Goal: Task Accomplishment & Management: Complete application form

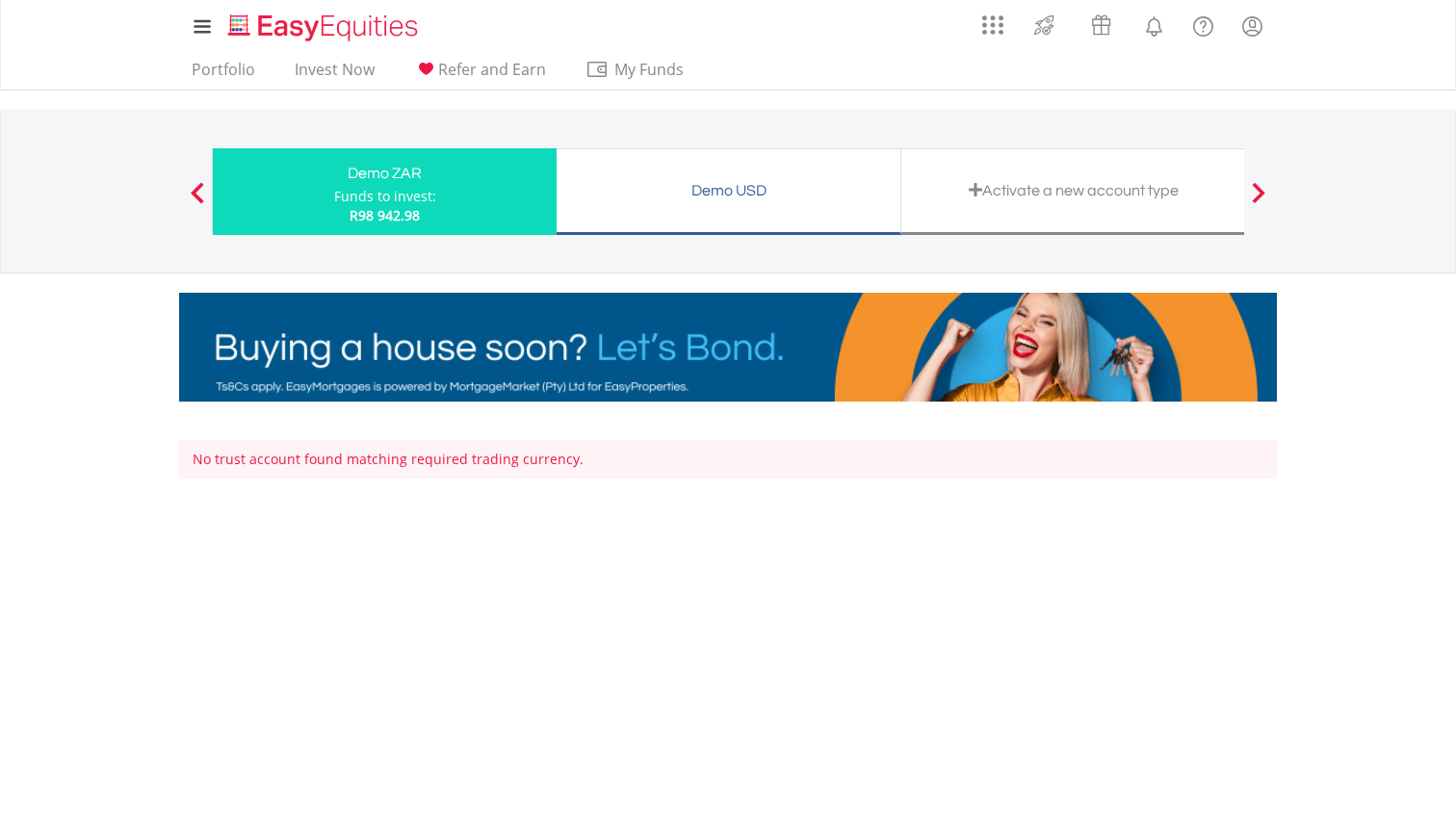
click at [1020, 200] on div "Activate a new account type" at bounding box center [1073, 190] width 320 height 27
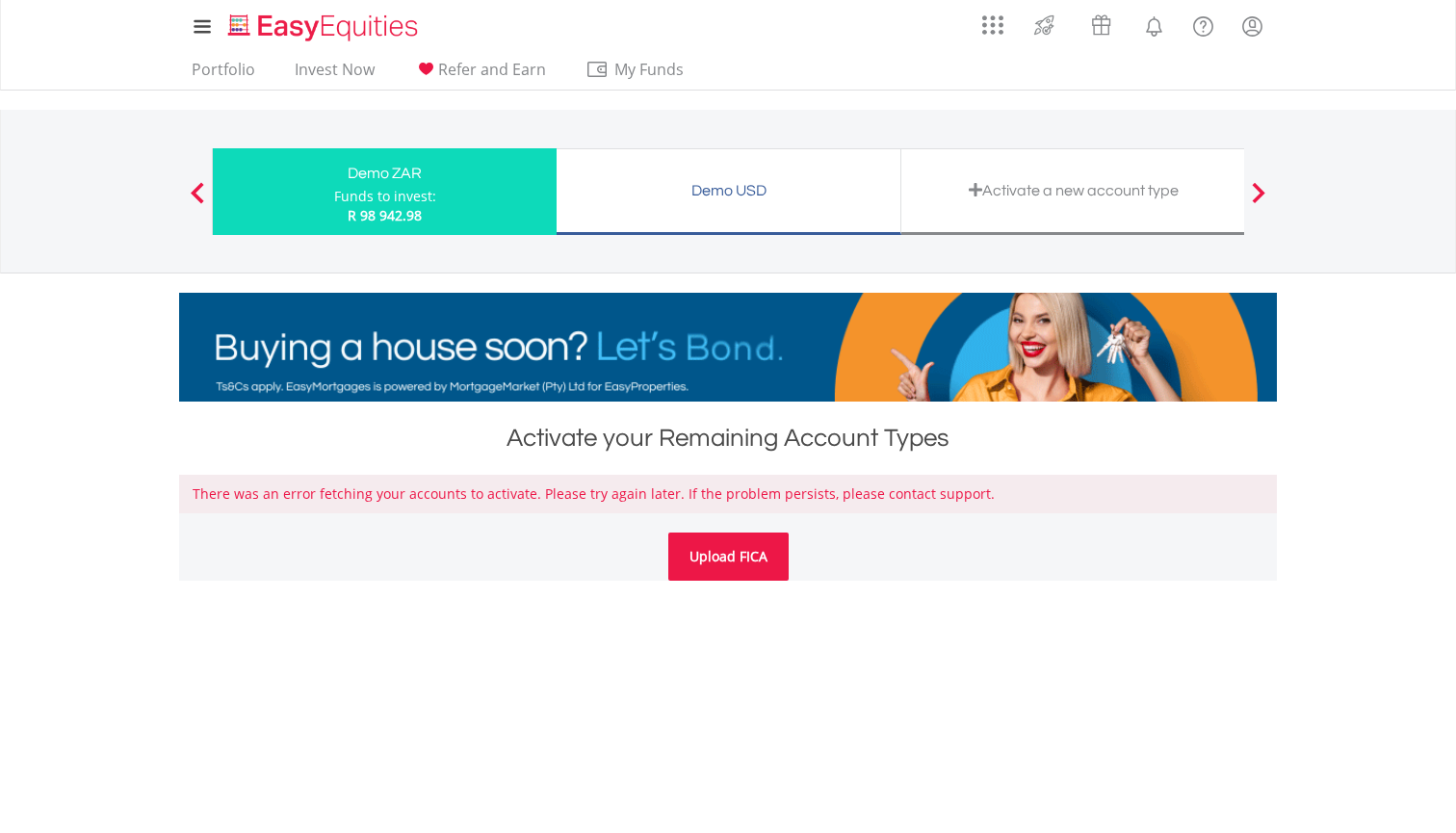
click at [714, 568] on link "Upload FICA" at bounding box center [728, 556] width 120 height 49
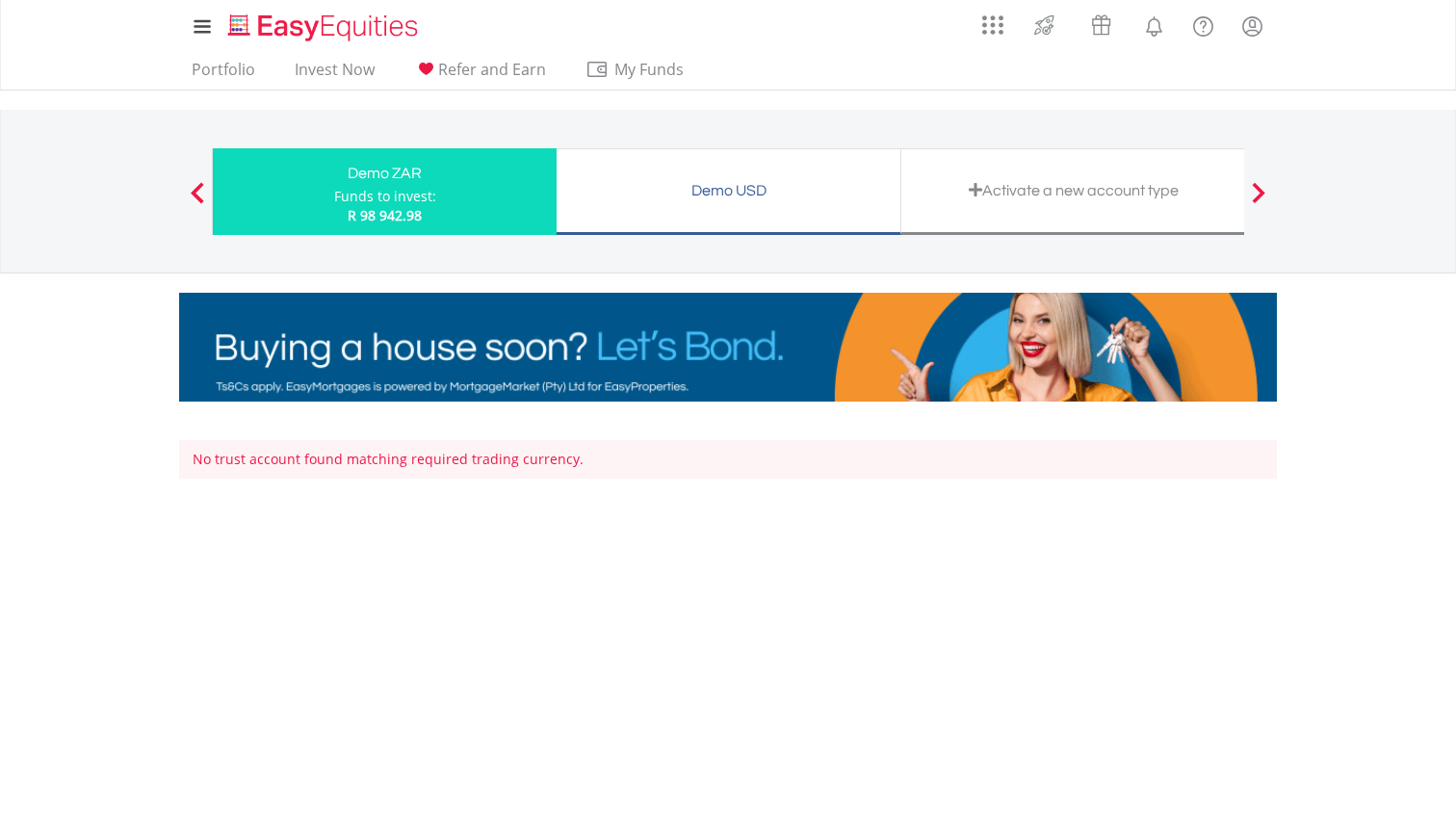
click at [1025, 188] on div "Activate a new account type" at bounding box center [1073, 190] width 320 height 27
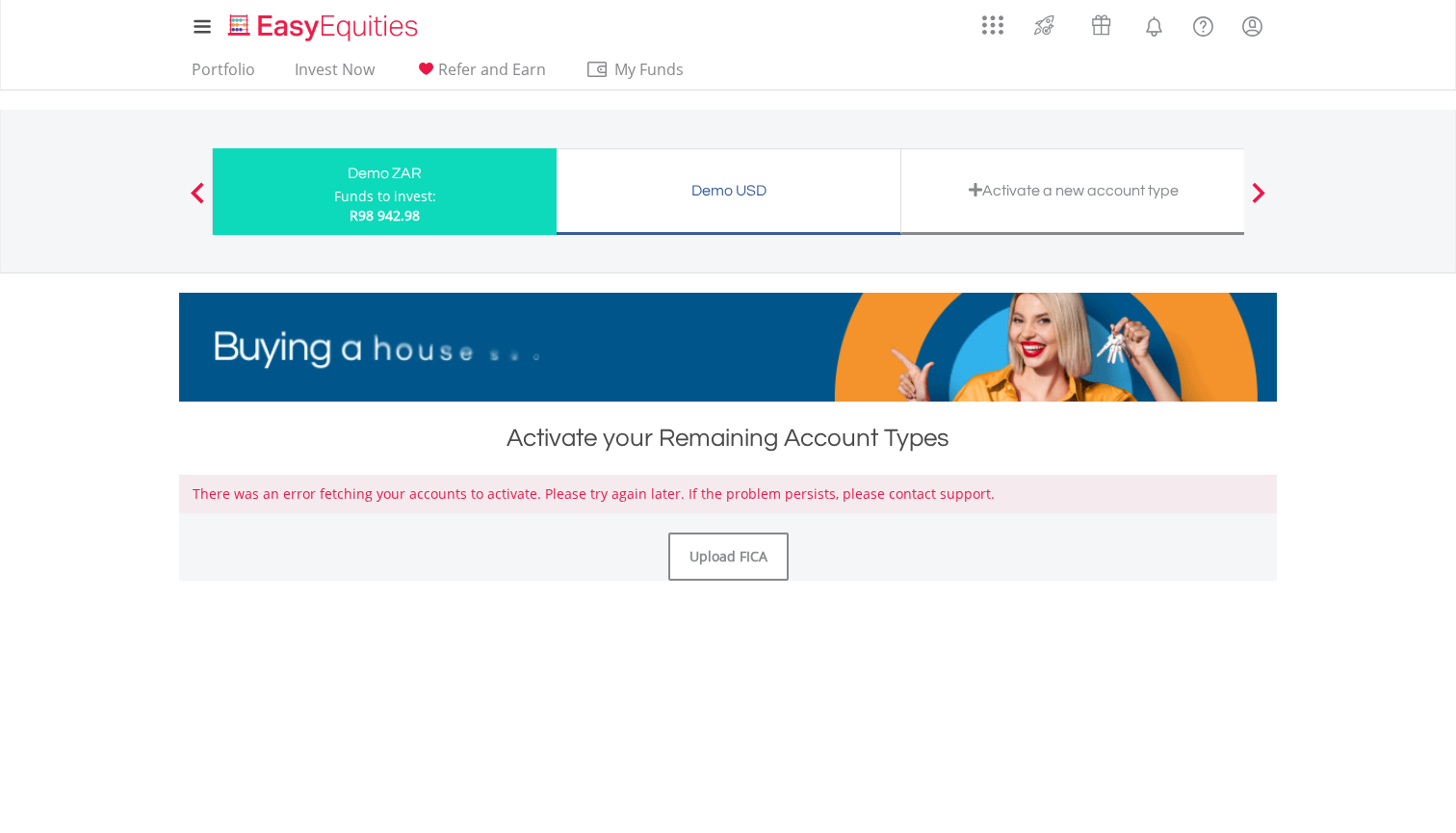
click at [189, 191] on div at bounding box center [197, 191] width 39 height 19
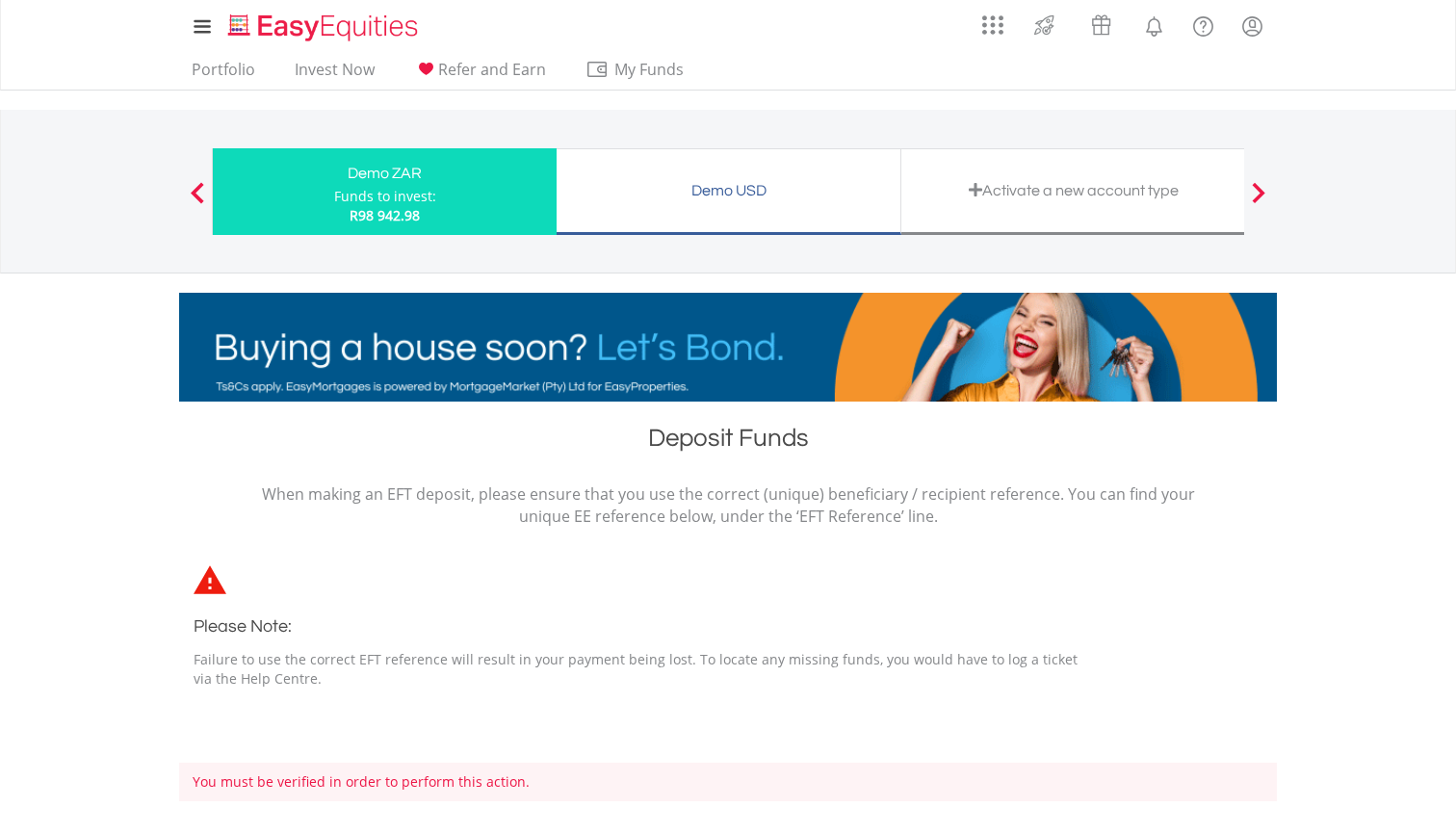
click at [1053, 187] on div "Activate a new account type" at bounding box center [1073, 190] width 320 height 27
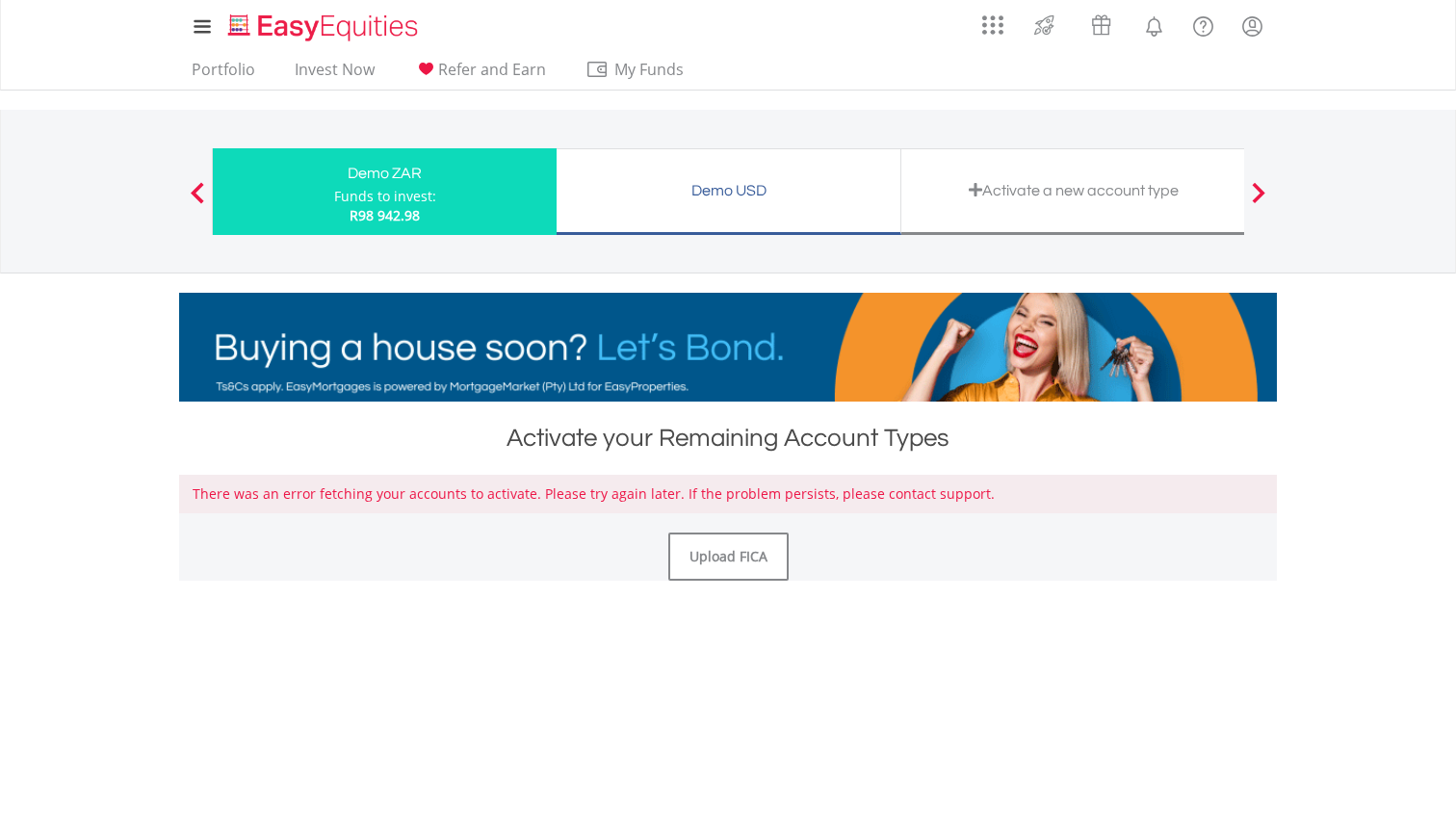
click at [196, 178] on div "Demo ZAR Funds to invest: R98 942.98 Demo USD Funds to invest: R98 942.98 Activ…" at bounding box center [728, 191] width 1127 height 163
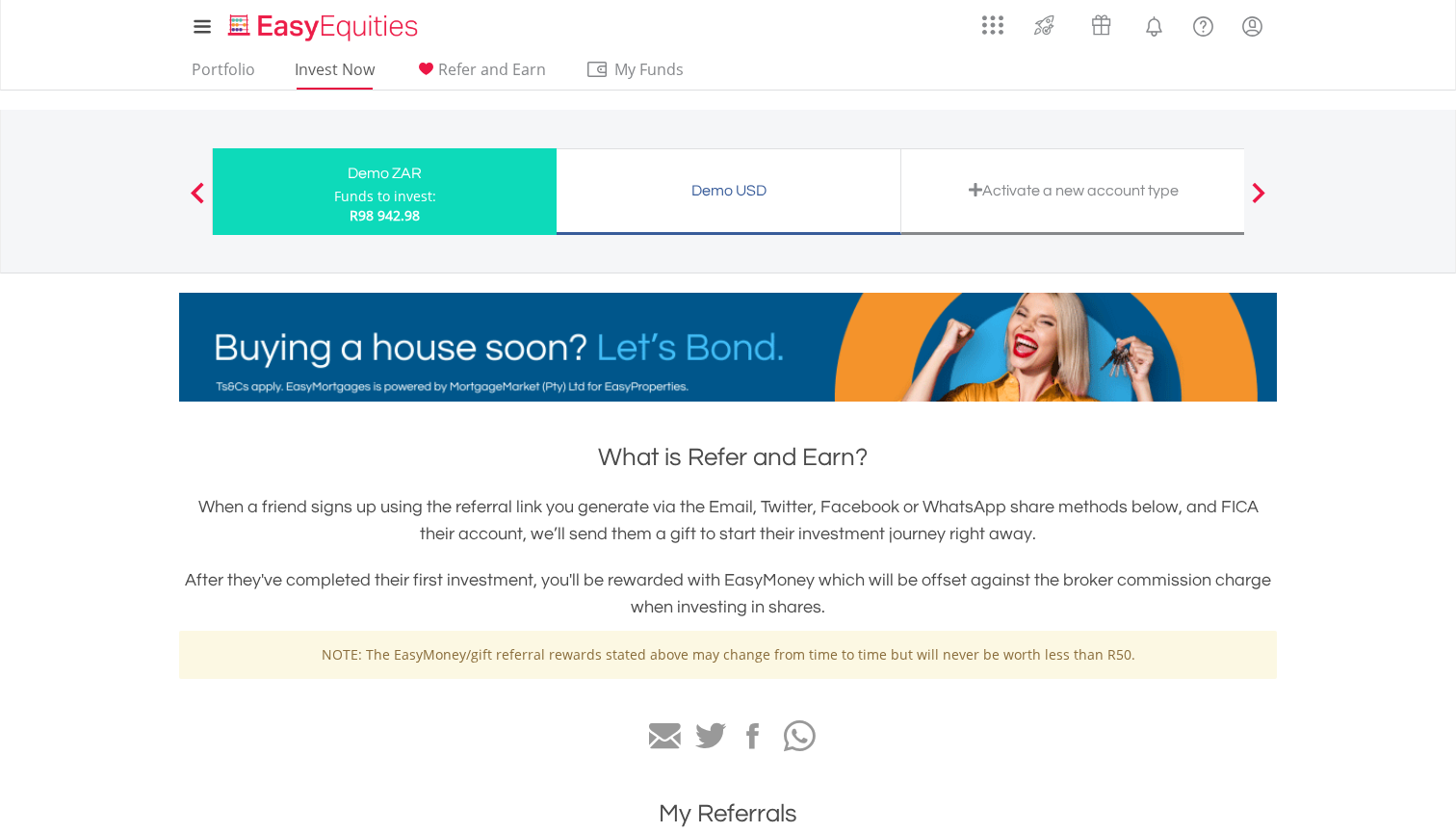
click at [355, 74] on link "Invest Now" at bounding box center [334, 74] width 95 height 30
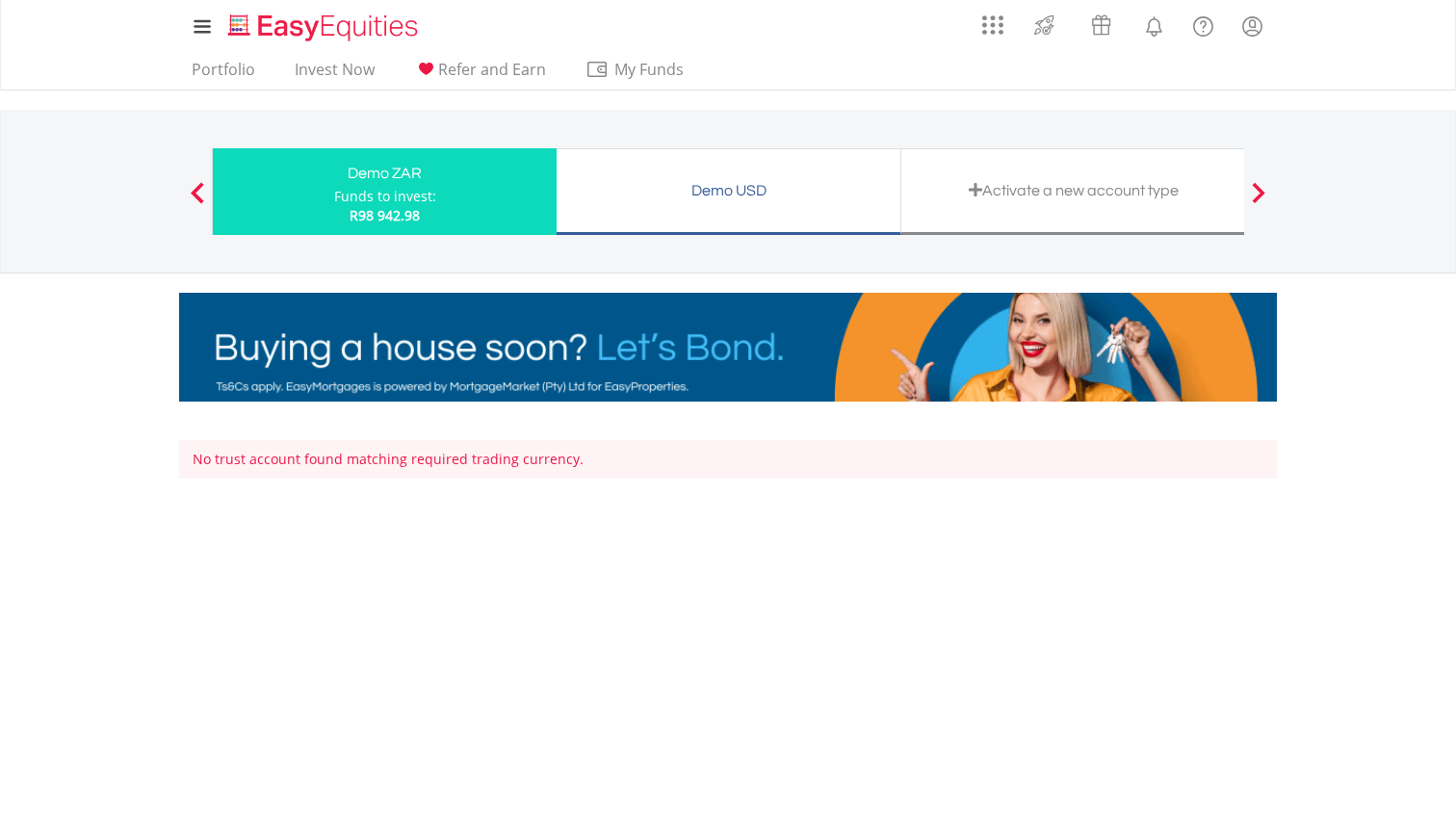
click at [1027, 196] on div "Activate a new account type" at bounding box center [1073, 190] width 320 height 27
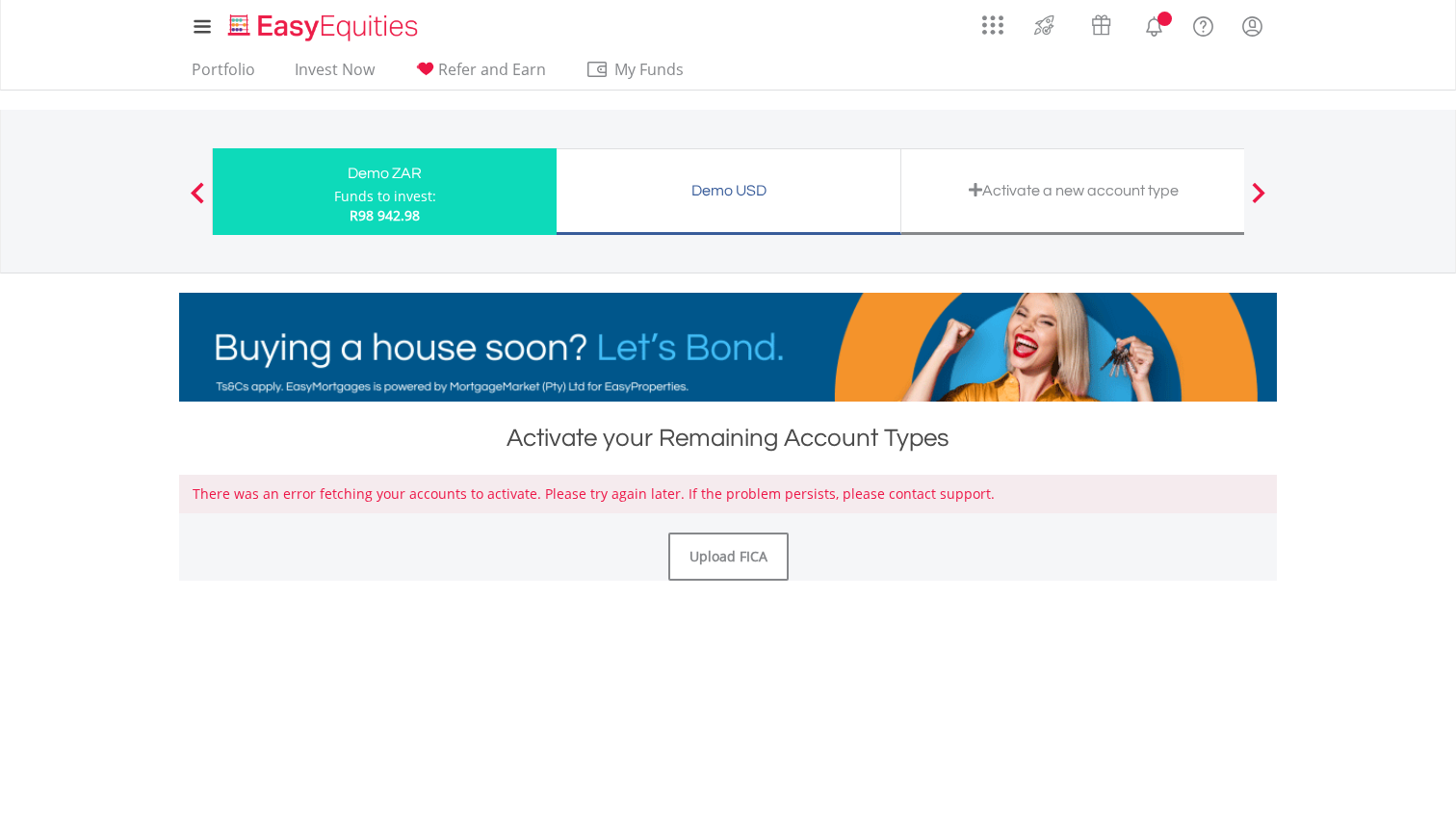
click at [1256, 194] on span at bounding box center [1260, 192] width 14 height 21
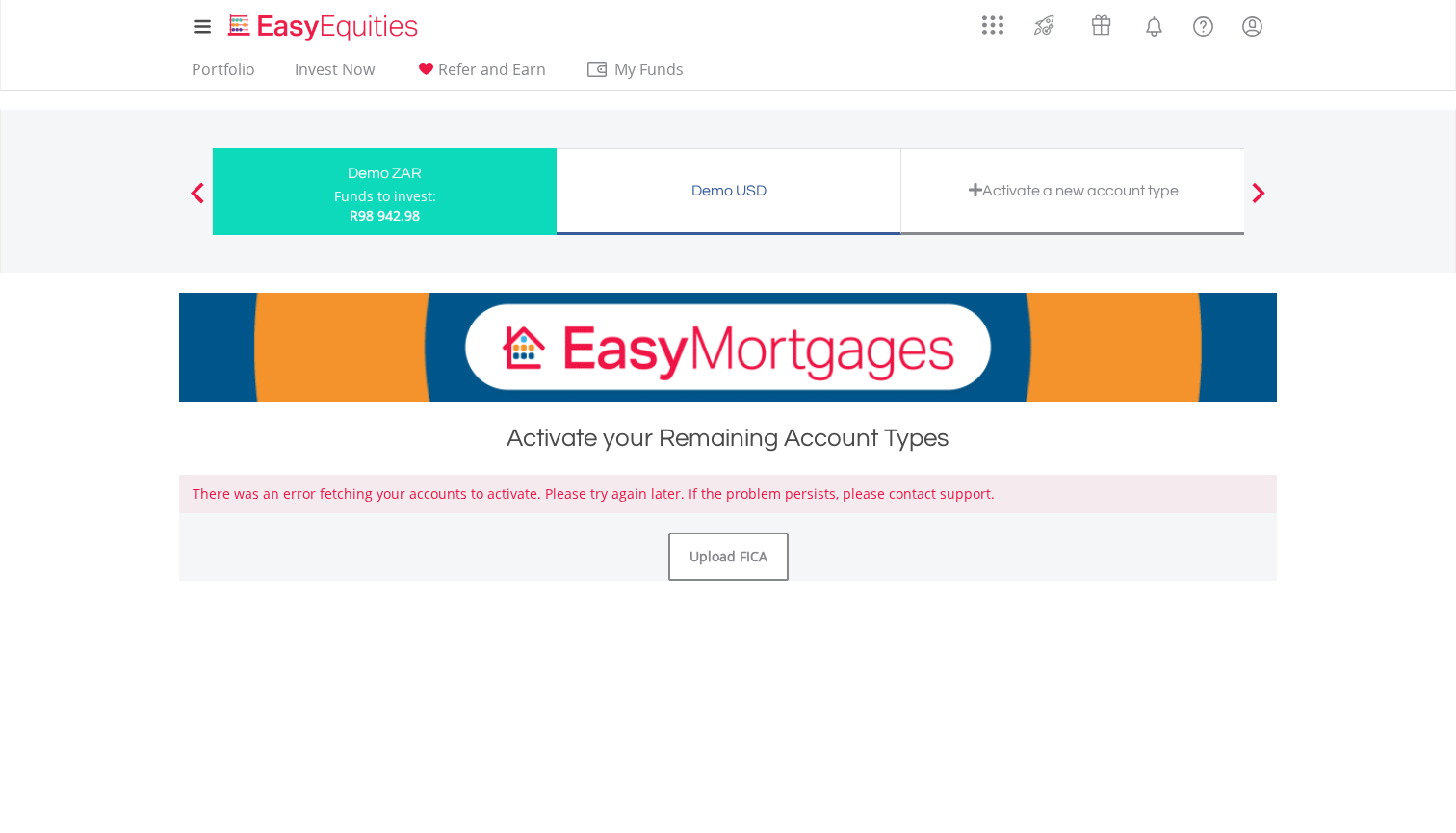
click at [1167, 193] on div "Activate a new account type" at bounding box center [1073, 190] width 320 height 27
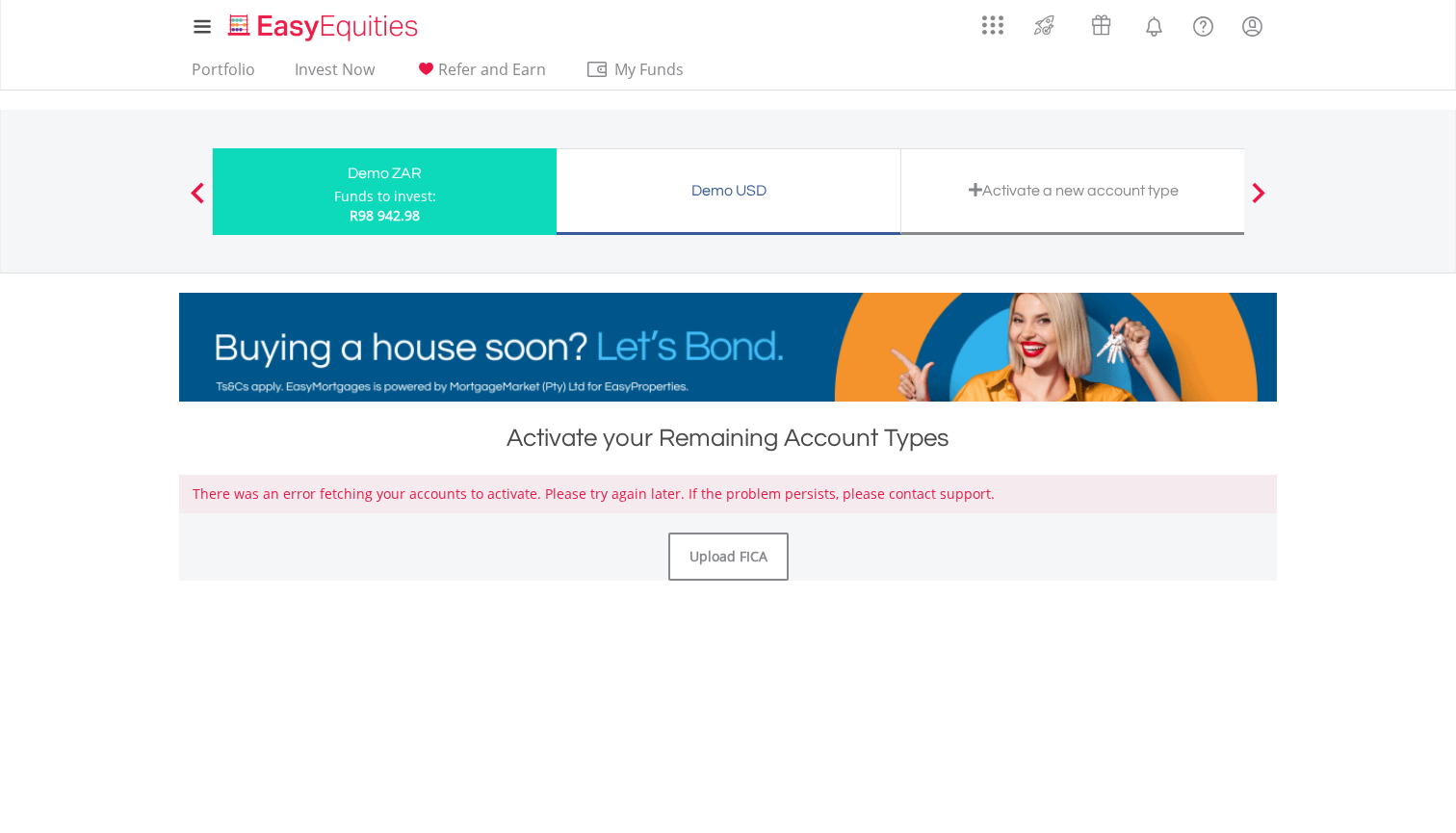
click at [1386, 576] on body "My Investments Invest Now New Listings Sell My Recurring Investments Pending Or…" at bounding box center [728, 569] width 1456 height 1139
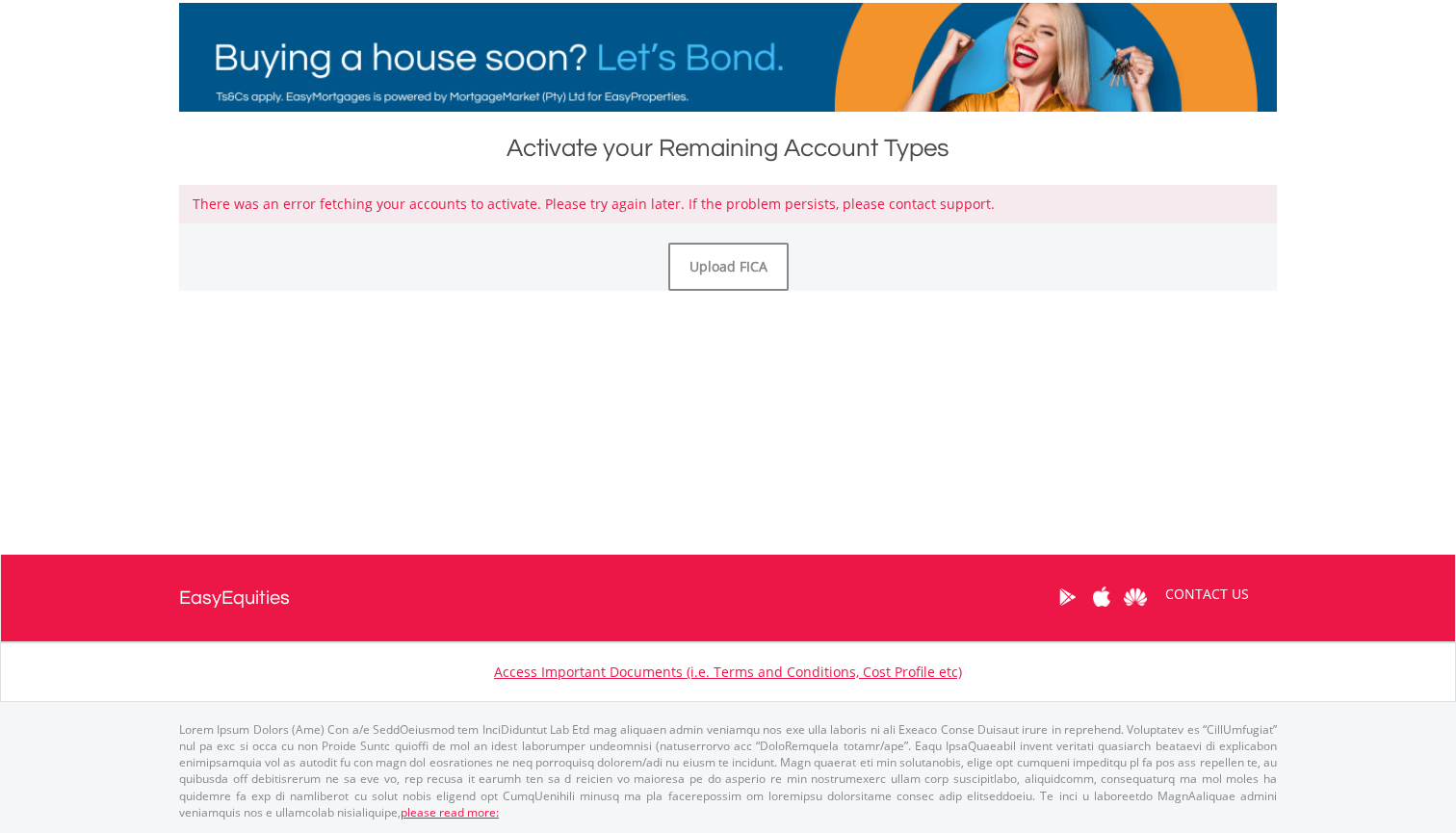
scroll to position [289, 0]
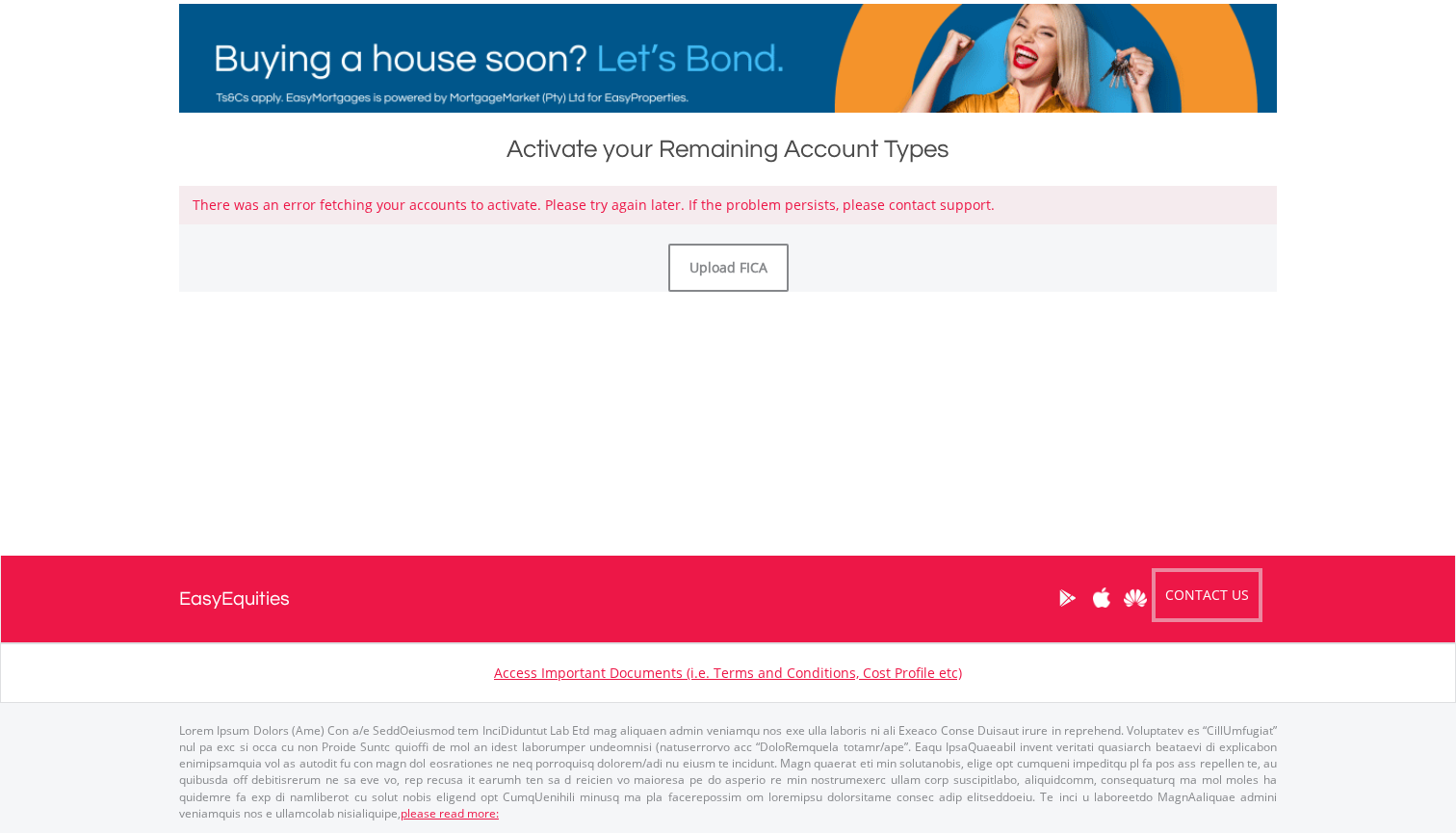
click at [1230, 599] on link "CONTACT US" at bounding box center [1208, 595] width 111 height 54
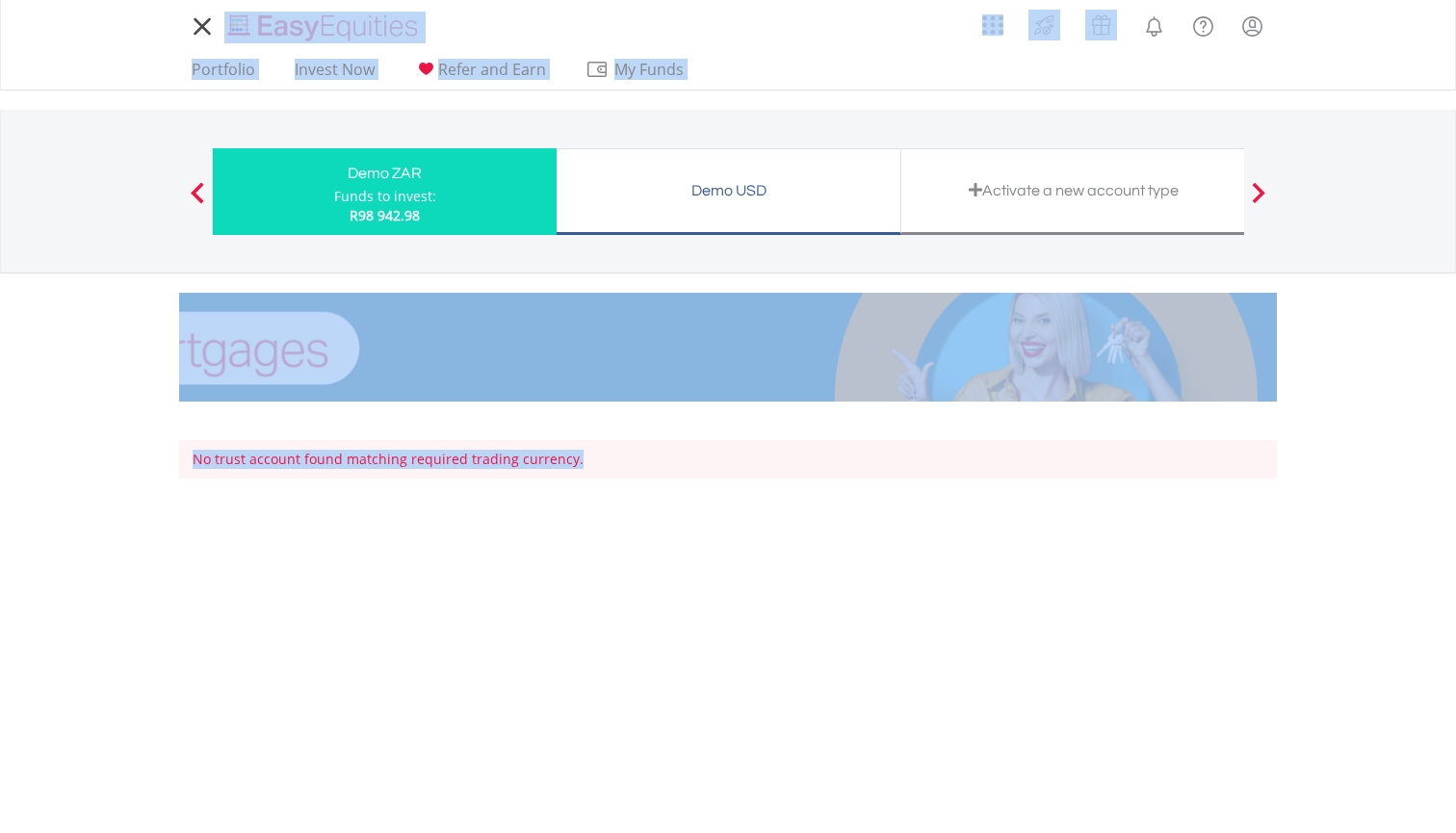
drag, startPoint x: 1342, startPoint y: 537, endPoint x: 177, endPoint y: 41, distance: 1266.2
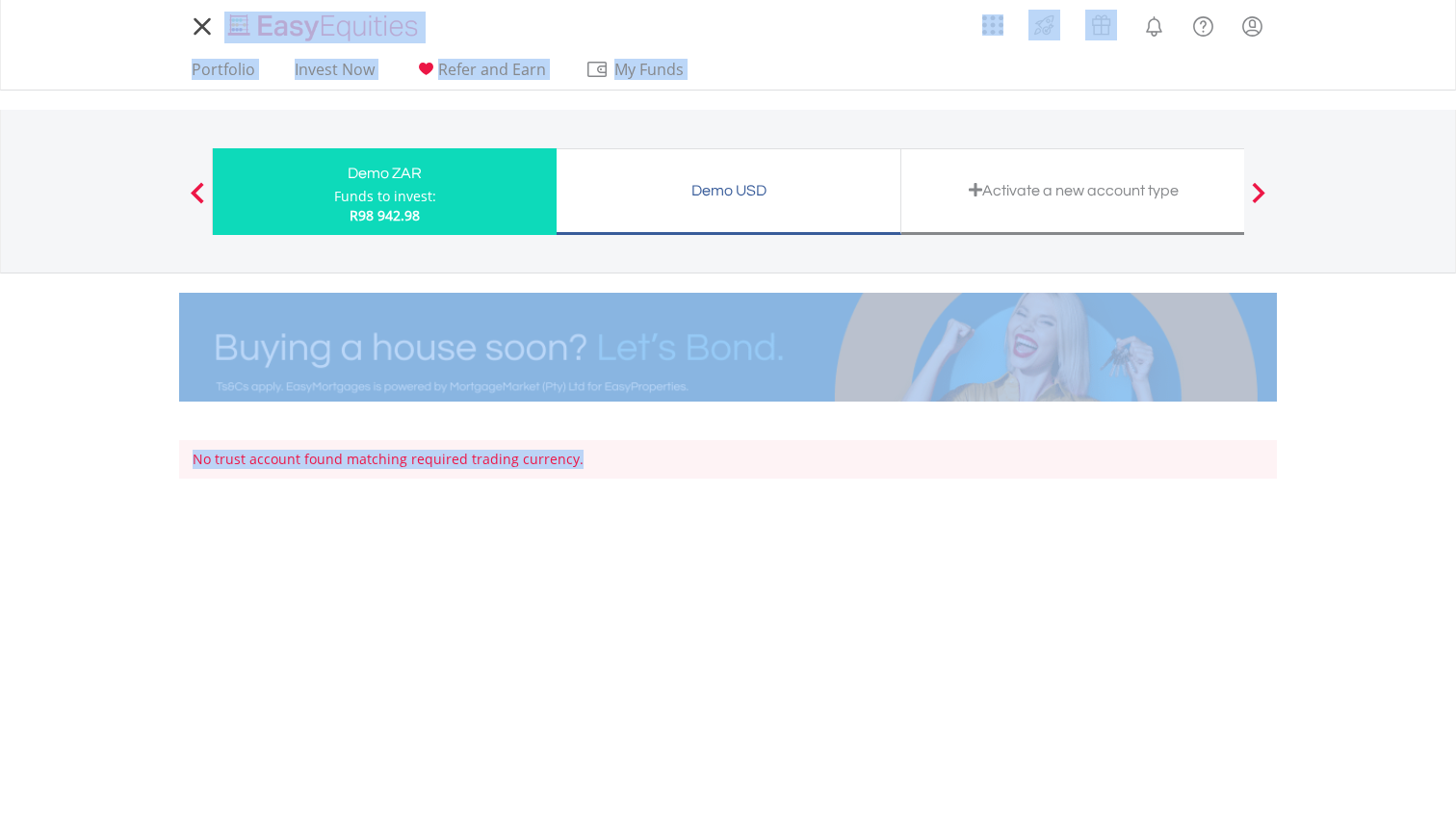
click at [177, 41] on body "My Investments Invest Now New Listings Sell My Recurring Investments Pending Or…" at bounding box center [728, 569] width 1456 height 1139
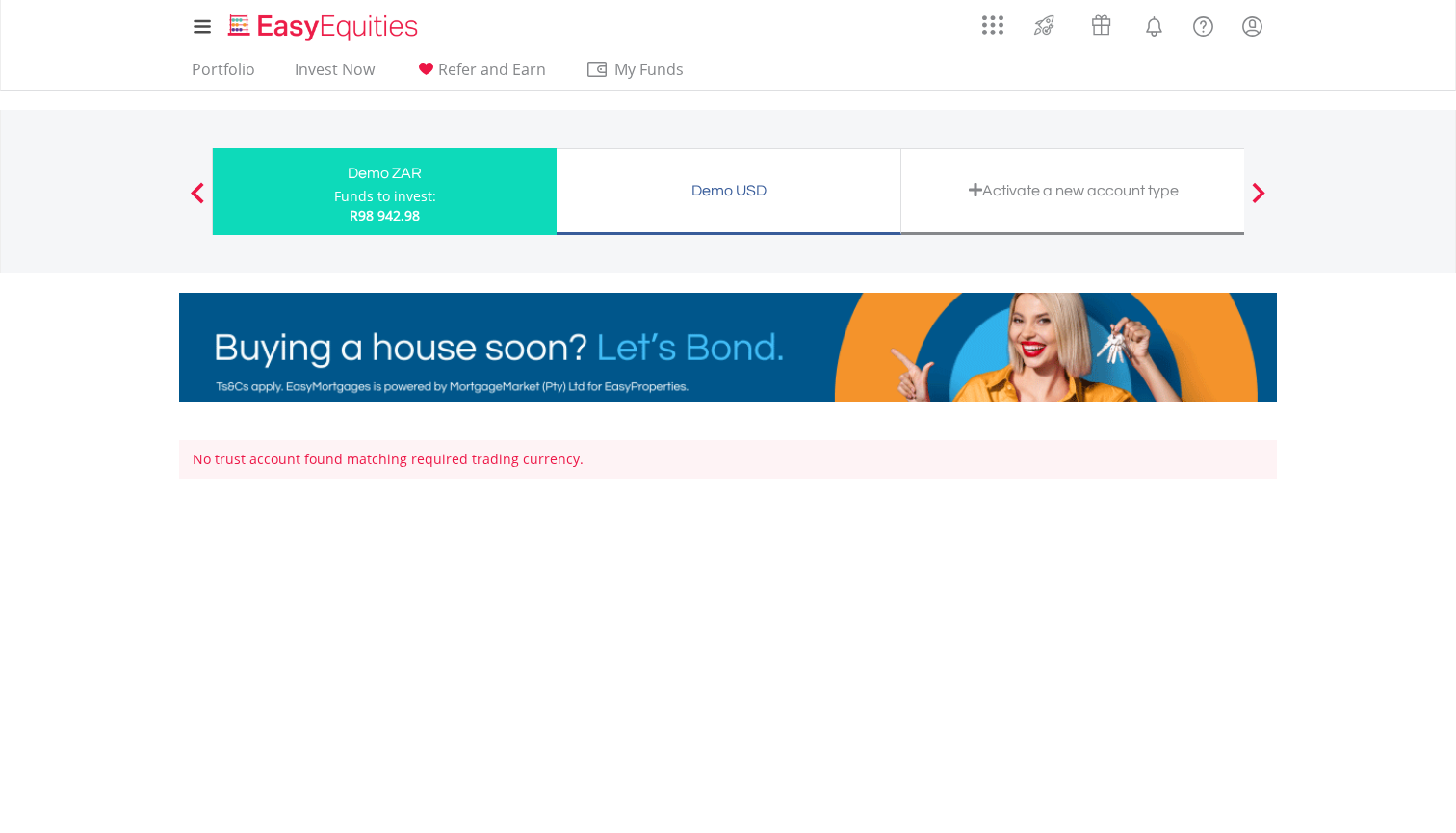
click at [123, 42] on nav "My Investments Invest Now New Listings Sell My Recurring Investments Pending Or…" at bounding box center [728, 45] width 1456 height 90
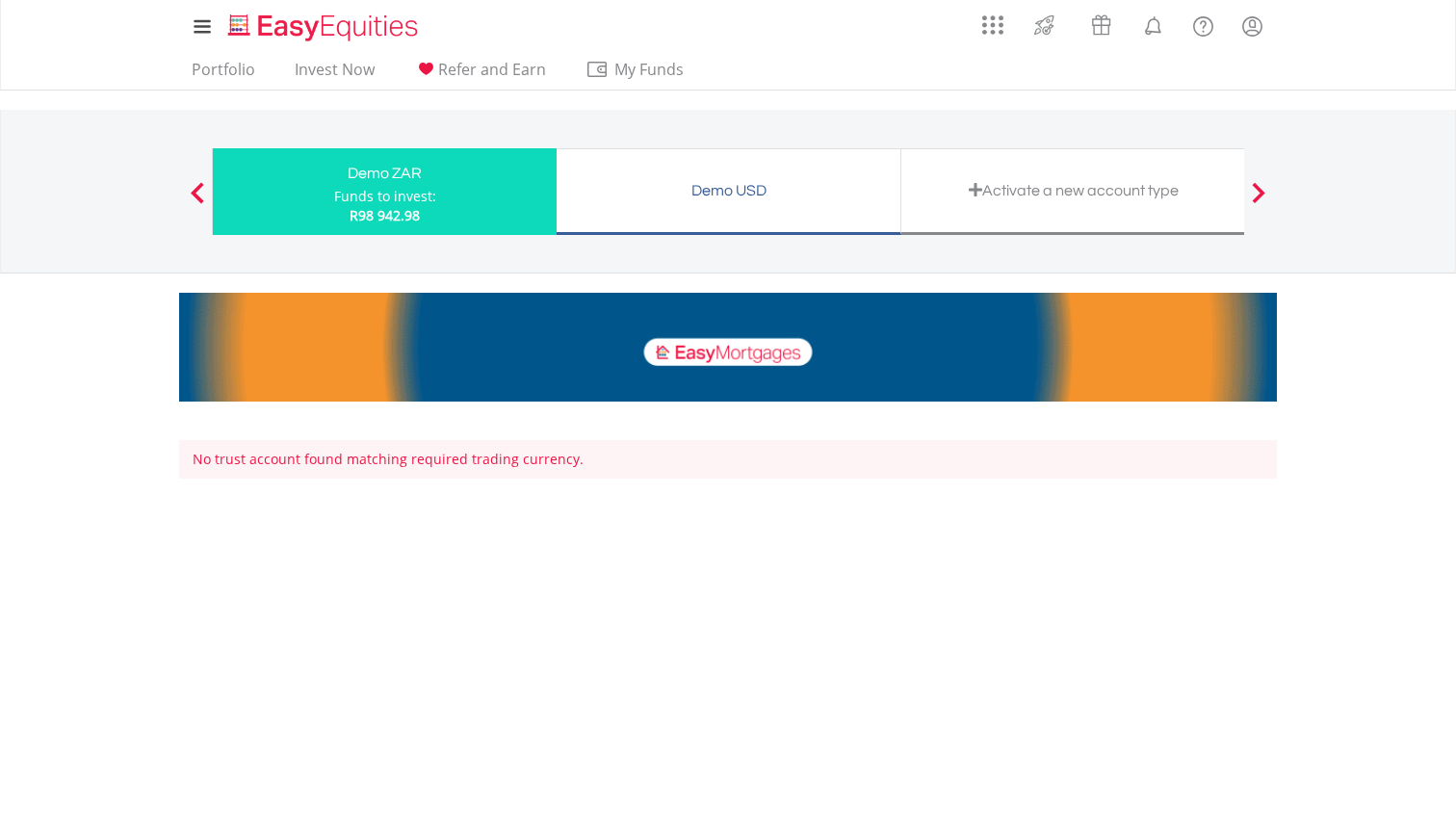
click at [1264, 185] on span at bounding box center [1260, 192] width 14 height 21
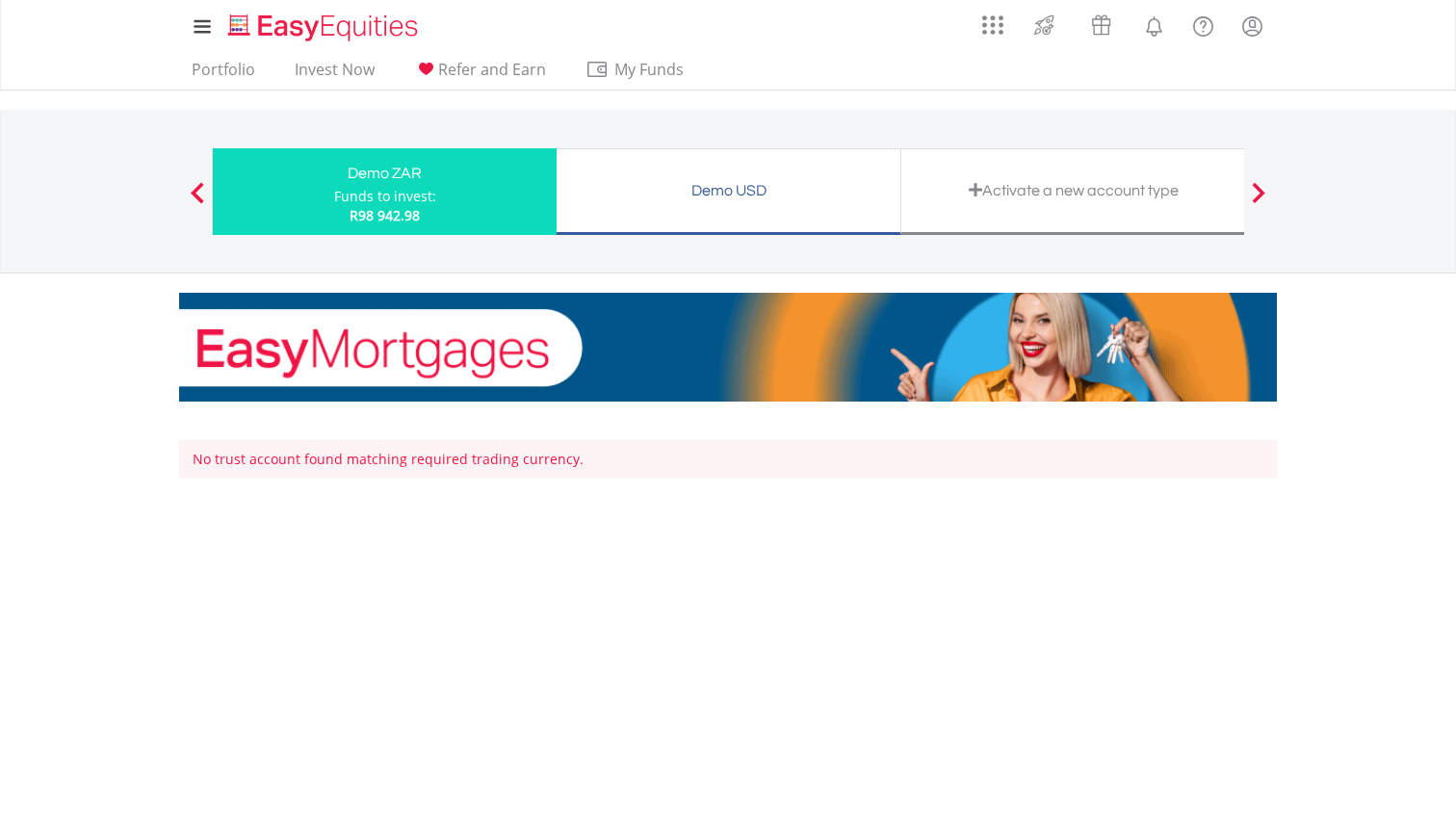
click at [1261, 193] on span at bounding box center [1260, 192] width 14 height 21
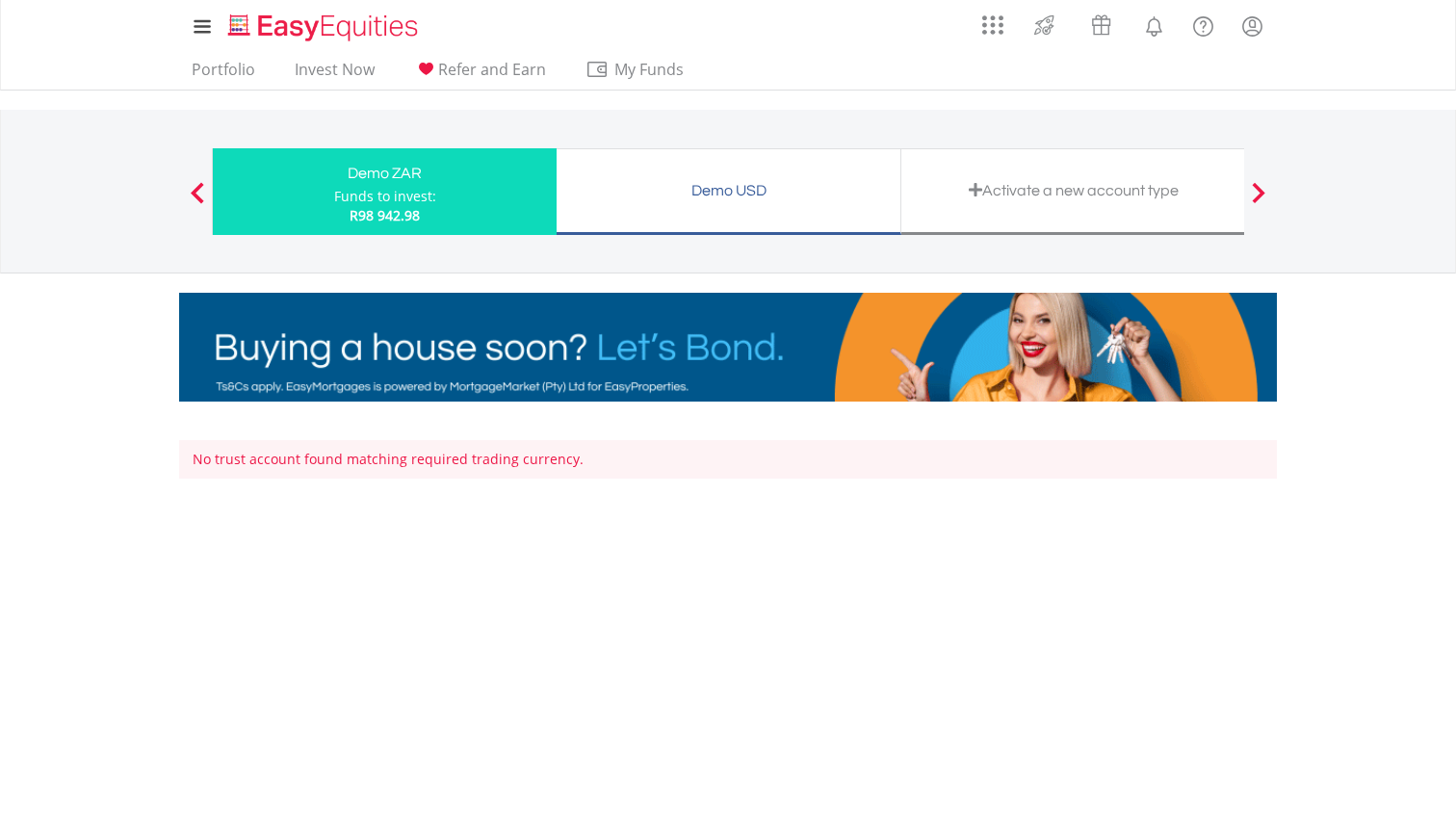
click at [1256, 195] on span at bounding box center [1260, 192] width 14 height 21
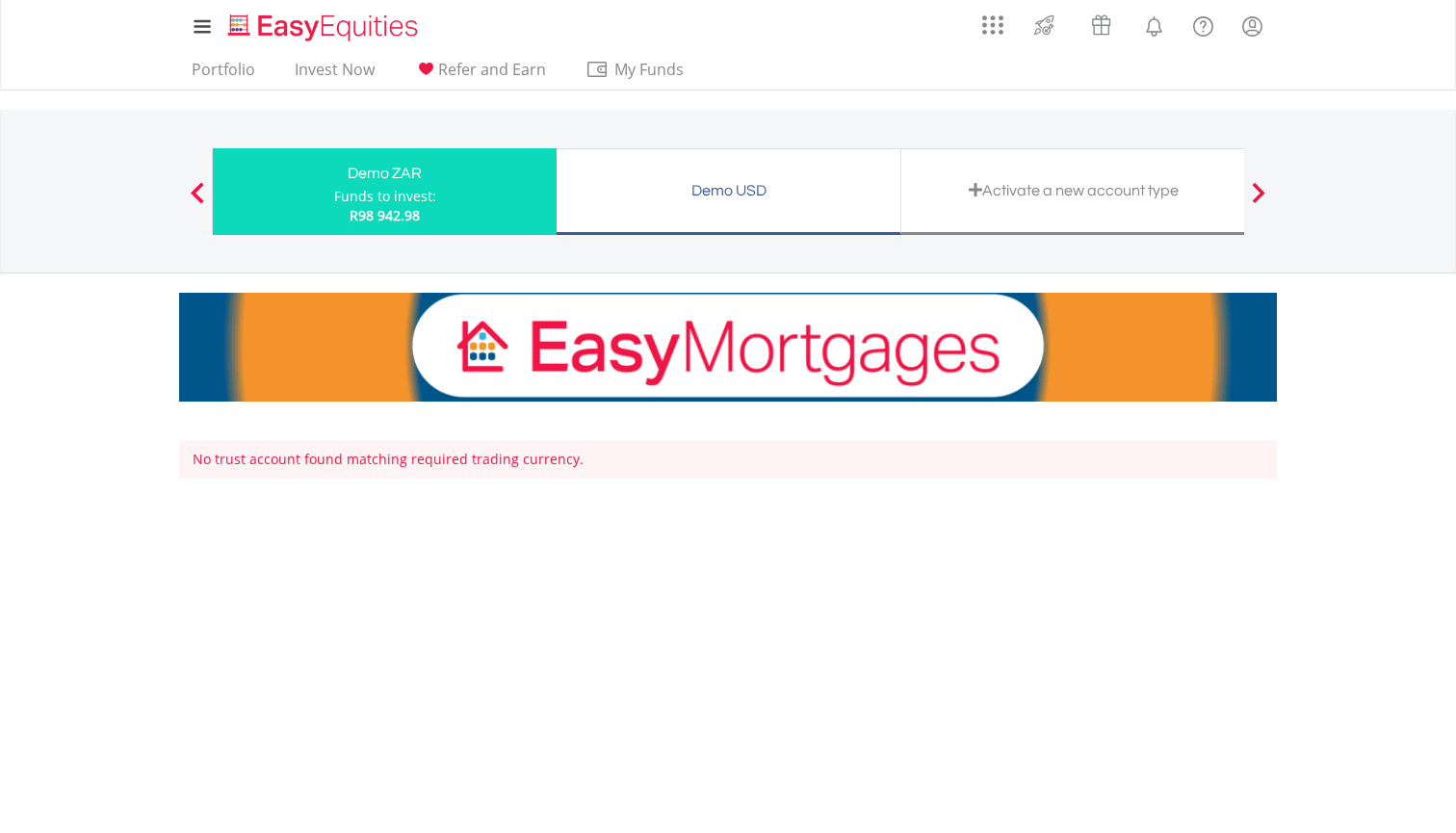
click at [182, 191] on div at bounding box center [197, 191] width 39 height 19
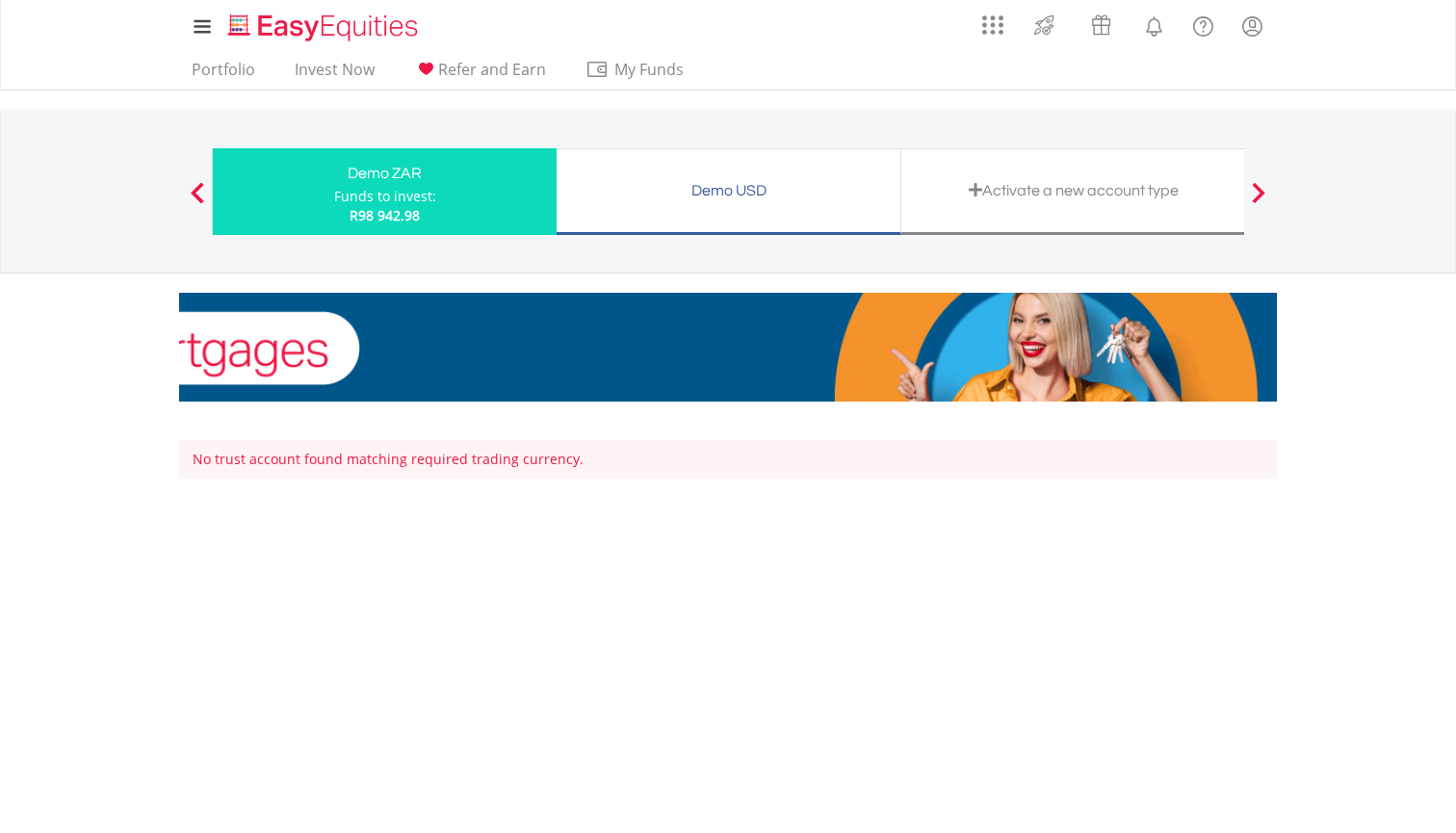
click at [201, 191] on span at bounding box center [197, 192] width 14 height 21
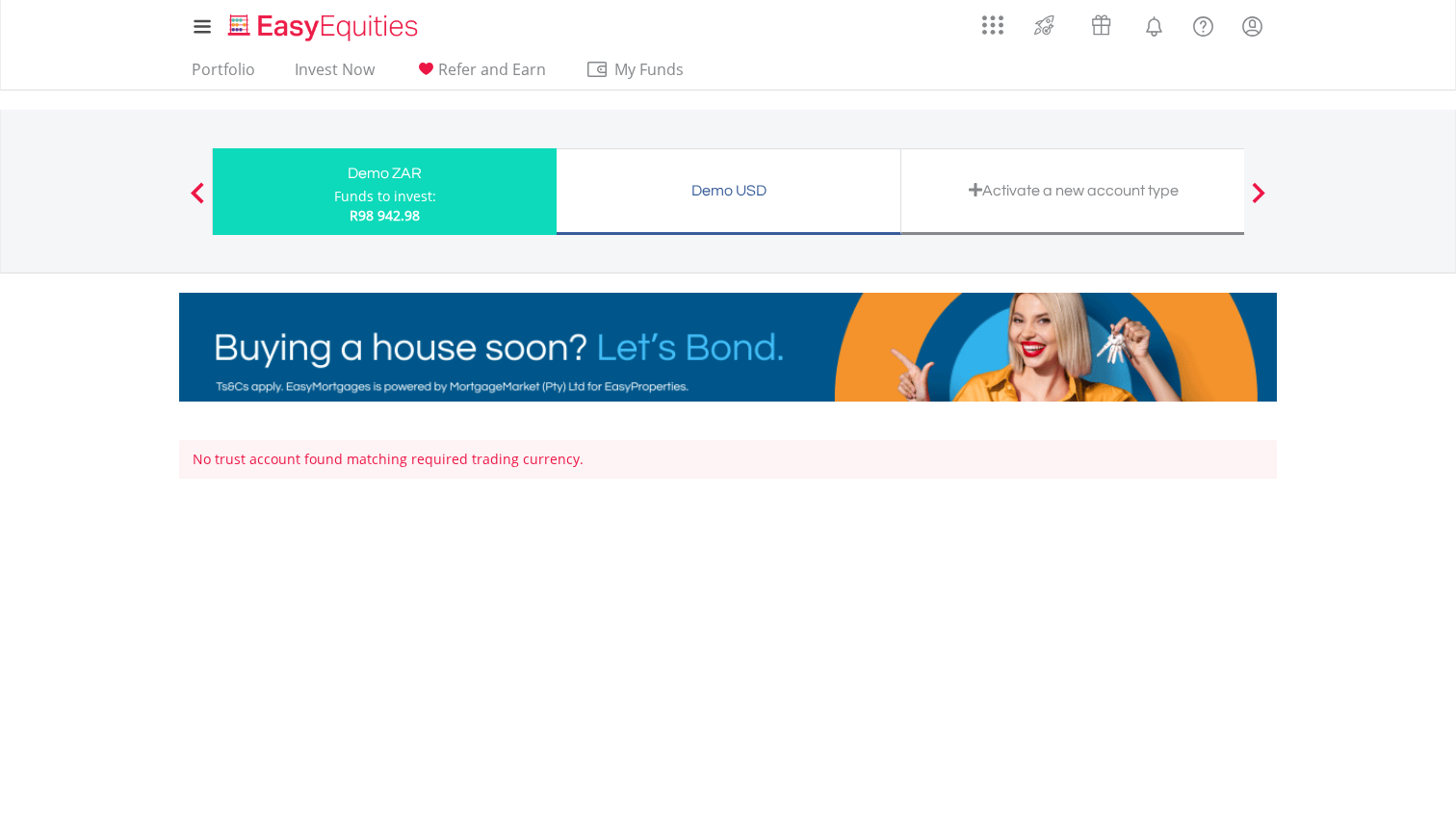
click at [1262, 195] on span at bounding box center [1260, 192] width 14 height 21
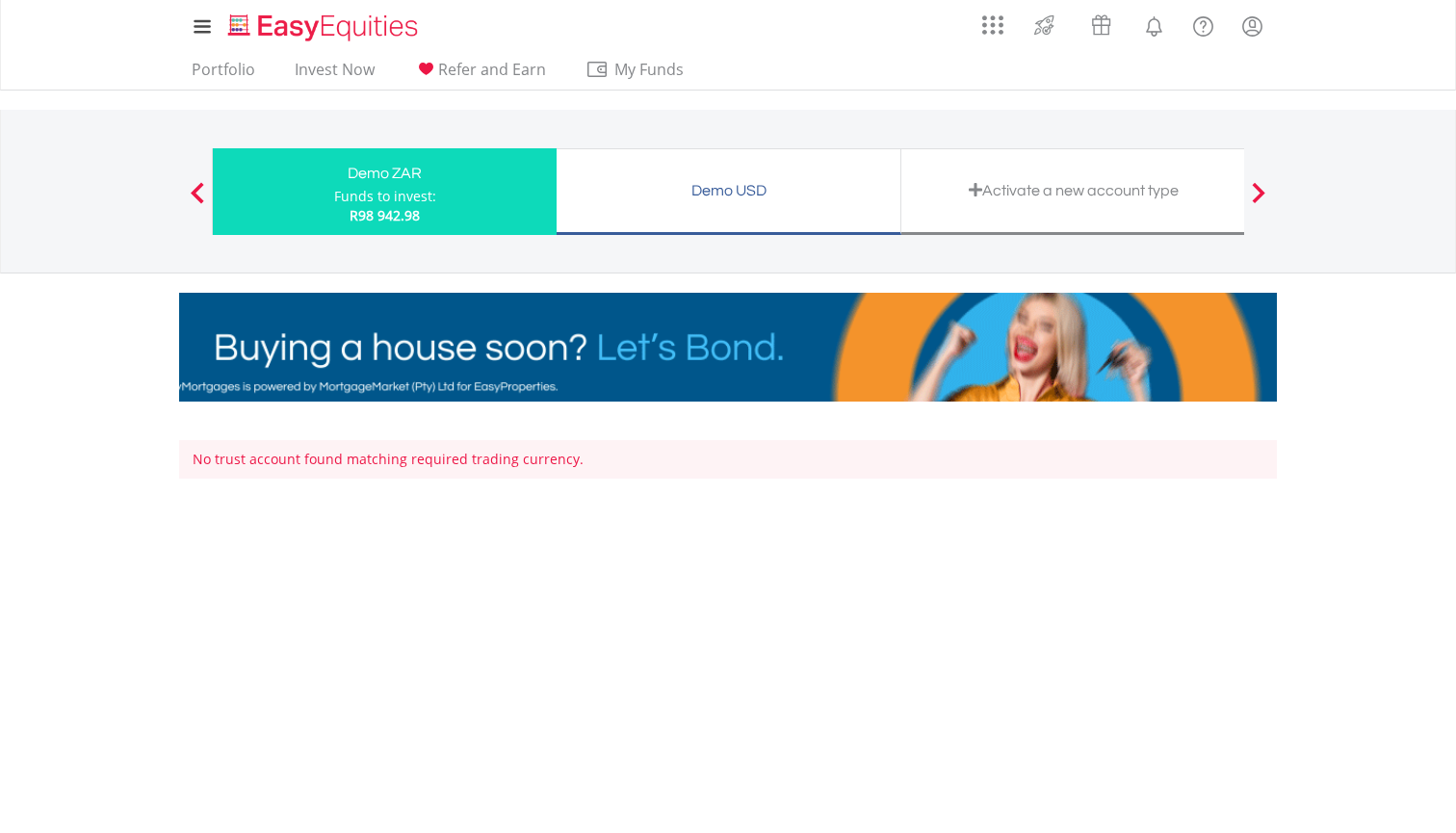
click at [1163, 196] on div "Activate a new account type" at bounding box center [1073, 190] width 320 height 27
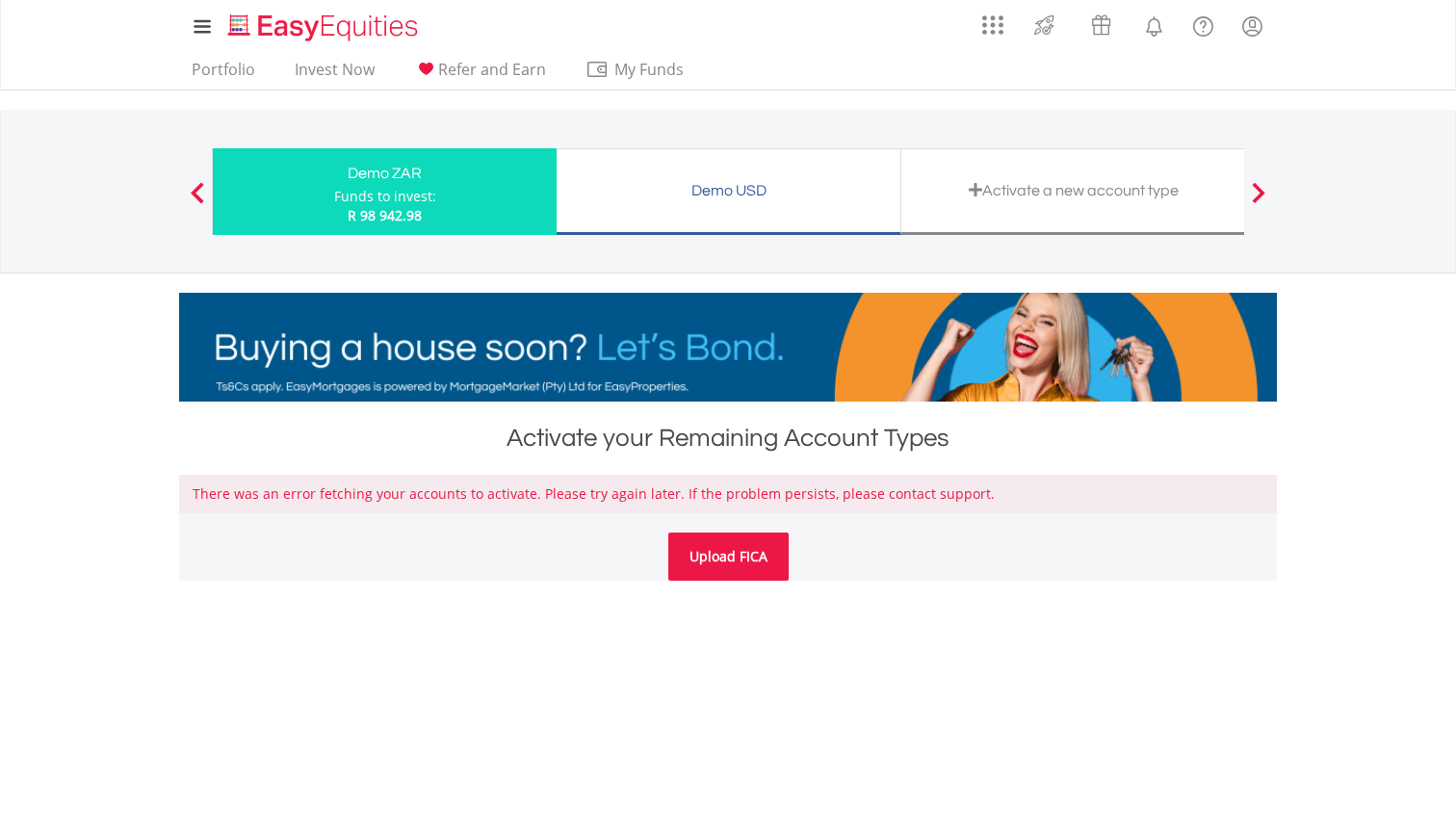
click at [746, 562] on link "Upload FICA" at bounding box center [728, 556] width 120 height 49
